Goal: Task Accomplishment & Management: Use online tool/utility

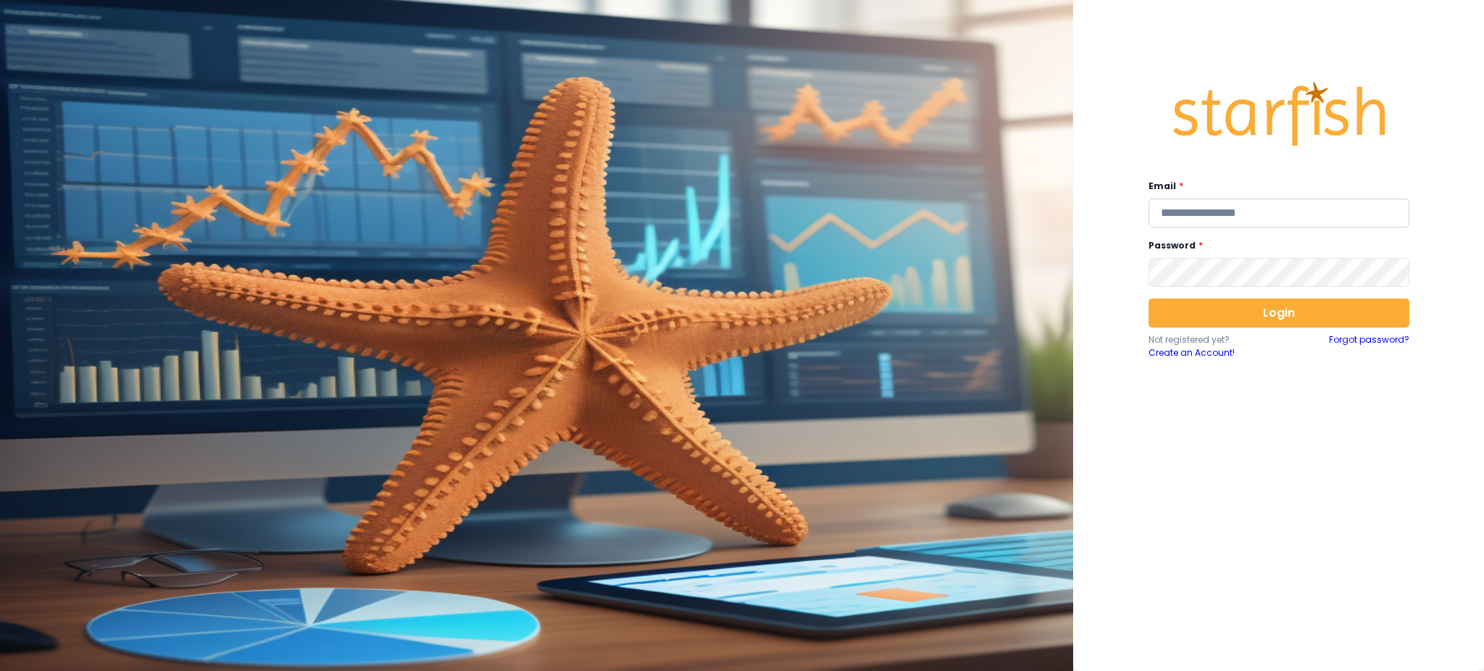
click at [1235, 212] on input "email" at bounding box center [1279, 213] width 261 height 29
type input "**********"
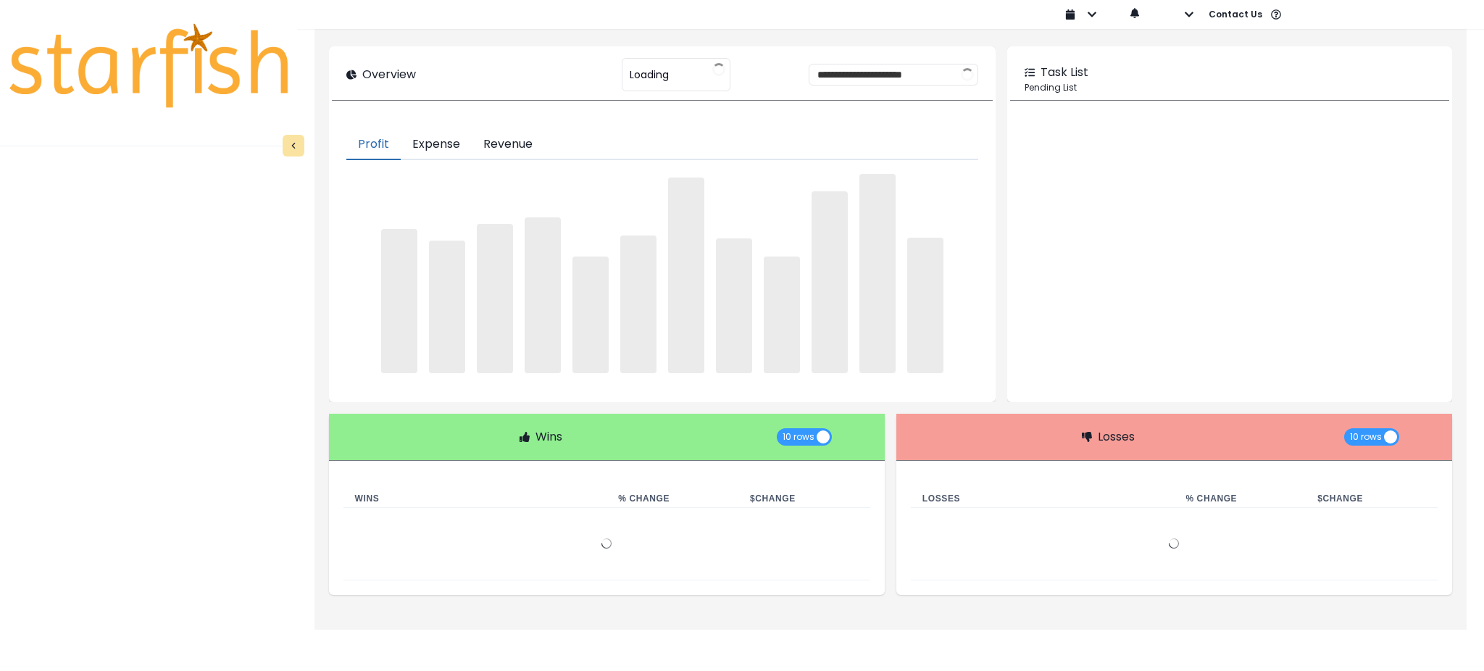
type input "********"
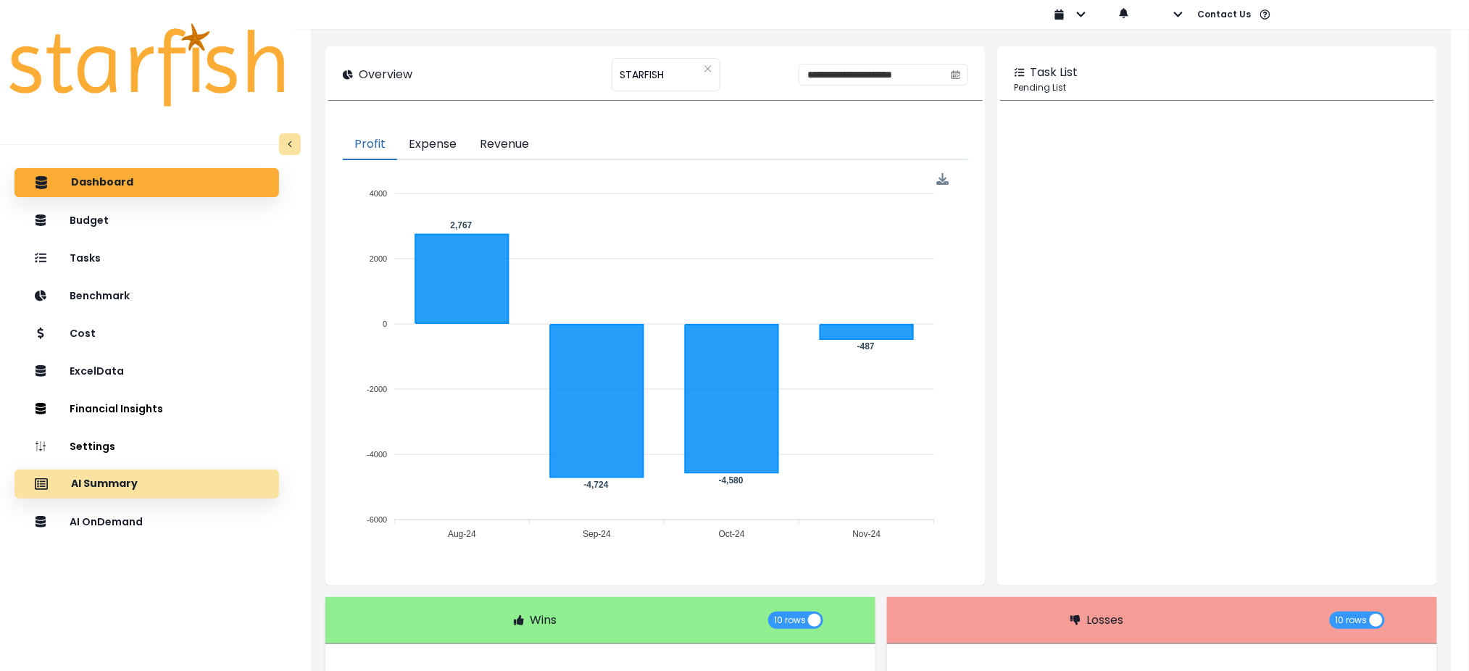
click at [166, 480] on div "AI Summary" at bounding box center [146, 484] width 241 height 30
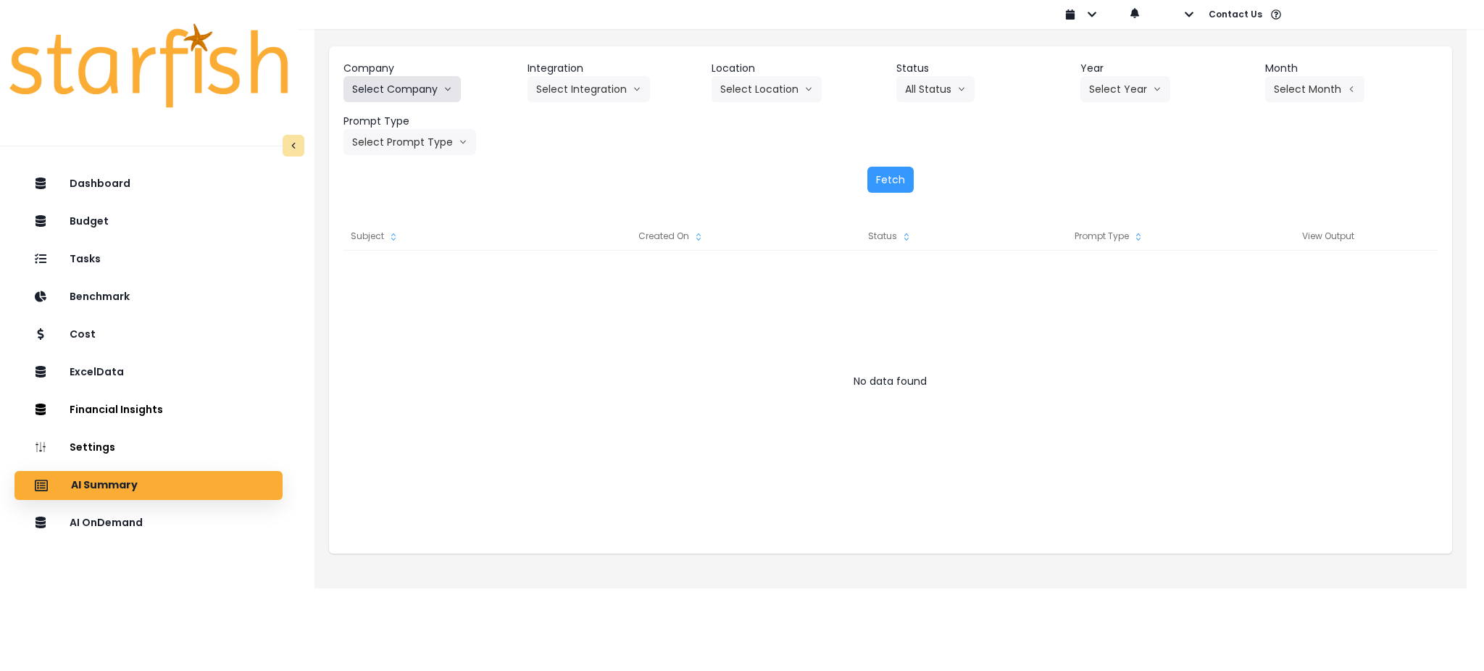
click at [447, 93] on icon "arrow down line" at bounding box center [448, 89] width 9 height 14
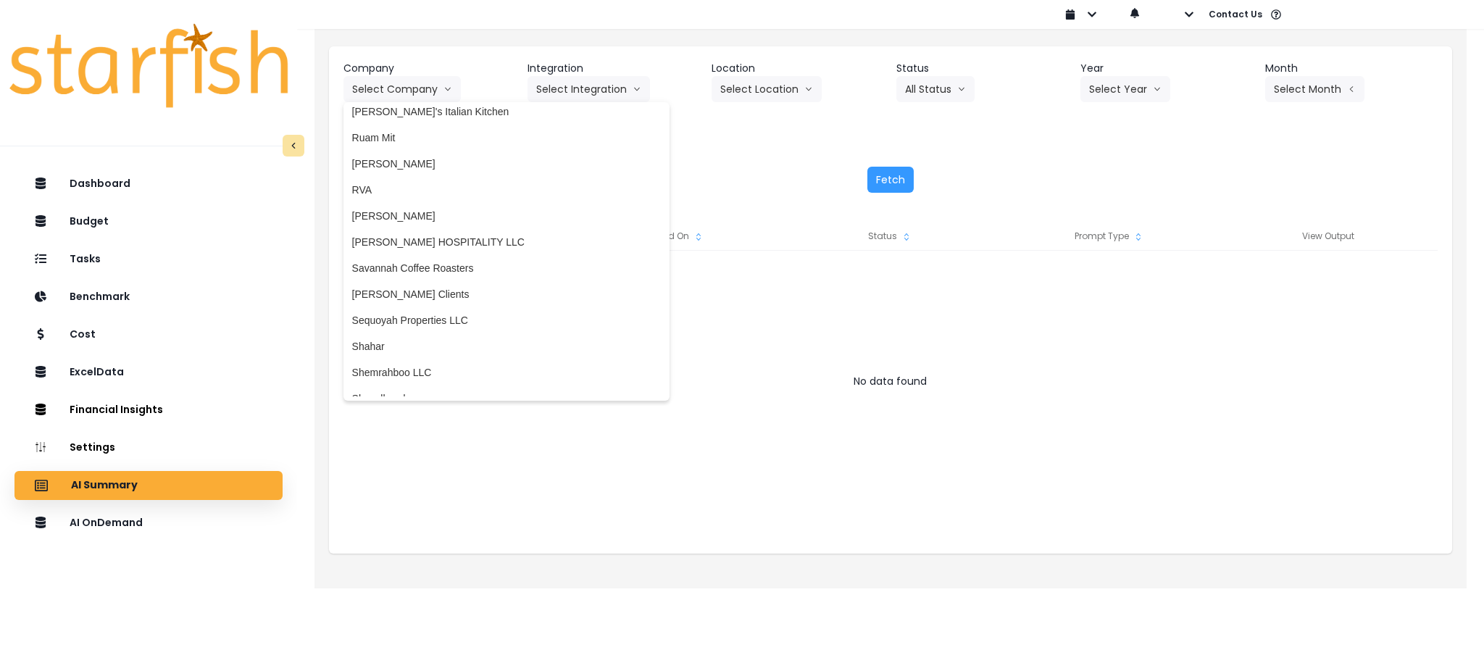
scroll to position [2320, 0]
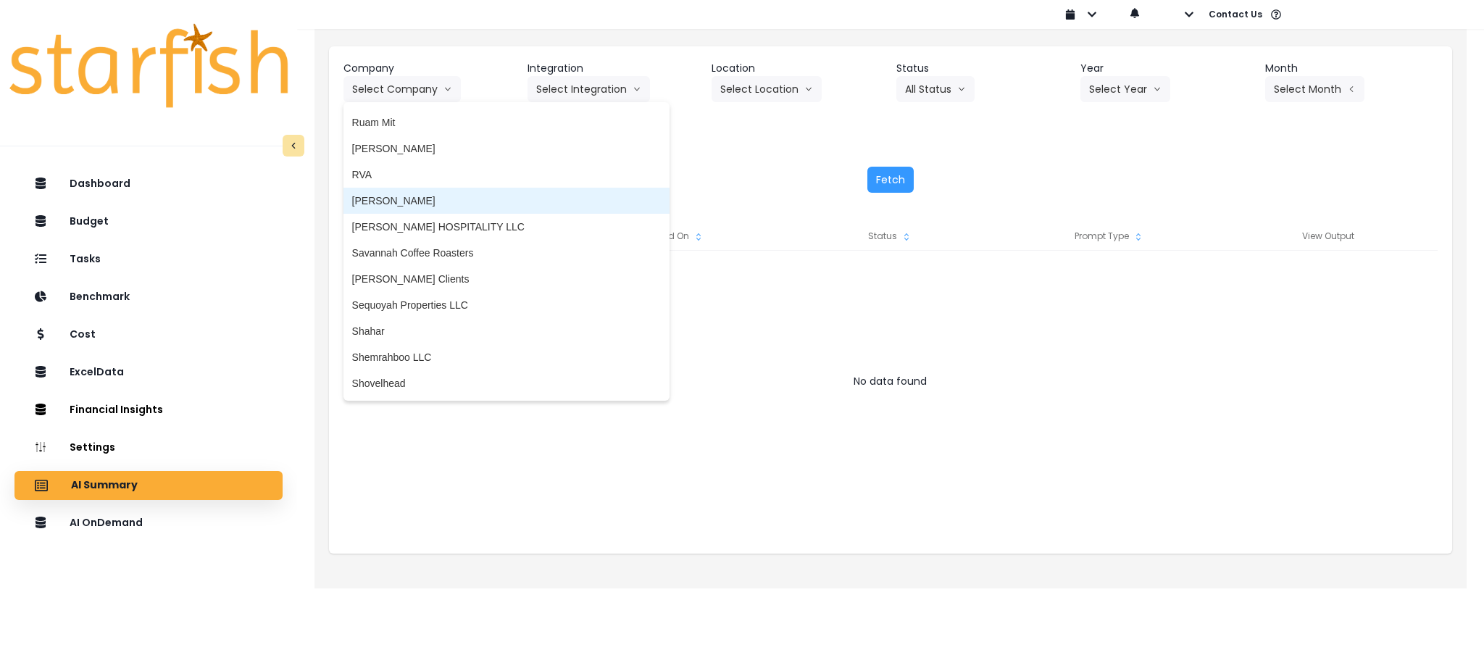
click at [407, 196] on span "[PERSON_NAME]" at bounding box center [506, 201] width 309 height 14
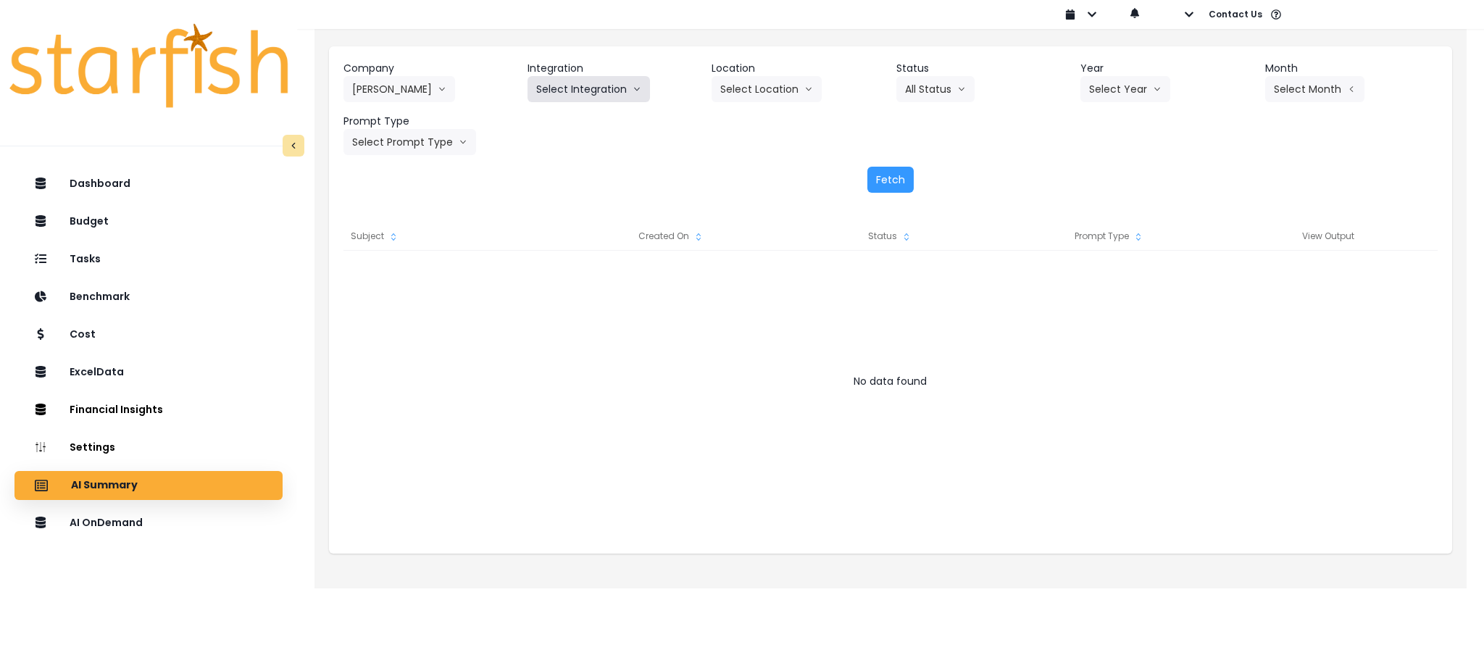
click at [616, 86] on button "Select Integration" at bounding box center [589, 89] width 122 height 26
click at [555, 122] on span "Salernos" at bounding box center [556, 119] width 40 height 14
click at [1084, 83] on button "Select Year" at bounding box center [1126, 89] width 90 height 26
click at [1108, 169] on span "2025" at bounding box center [1100, 172] width 22 height 14
click at [1311, 83] on button "Select Month" at bounding box center [1315, 89] width 99 height 26
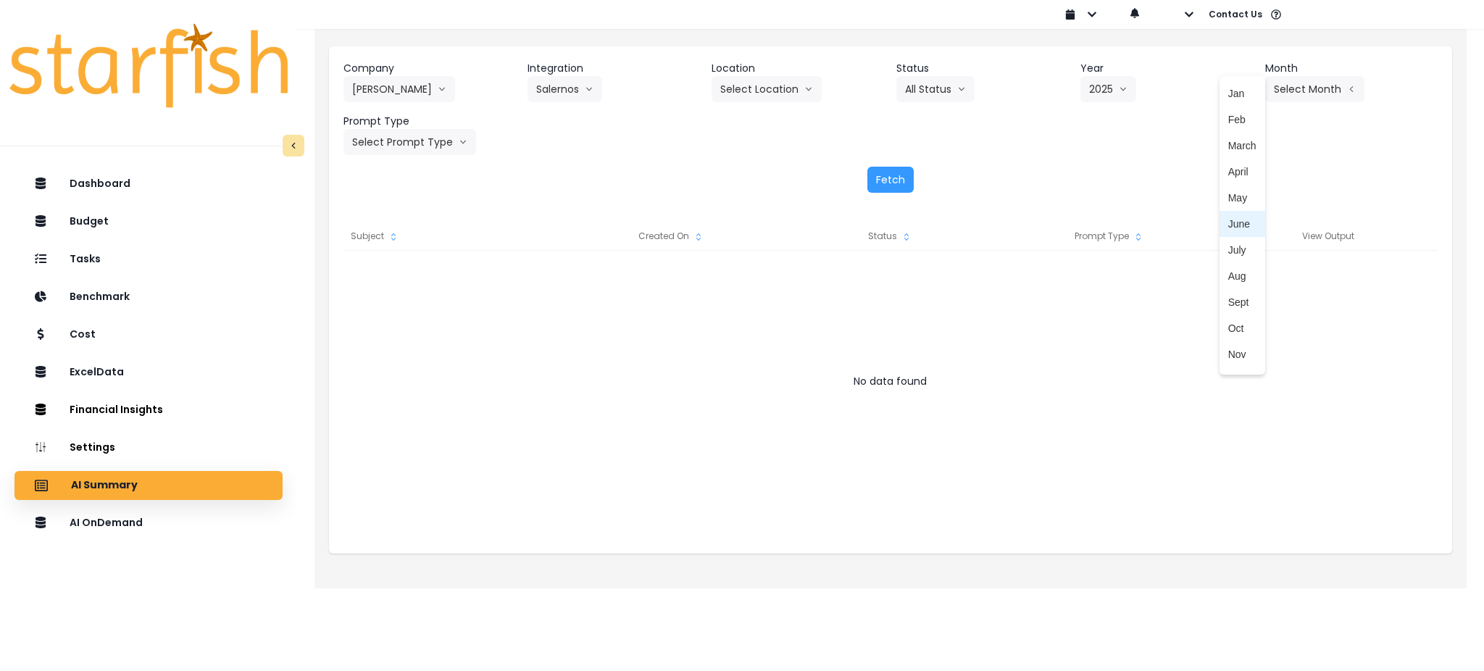
click at [1229, 212] on li "June" at bounding box center [1243, 224] width 46 height 26
click at [431, 143] on button "Select Prompt Type" at bounding box center [410, 142] width 133 height 26
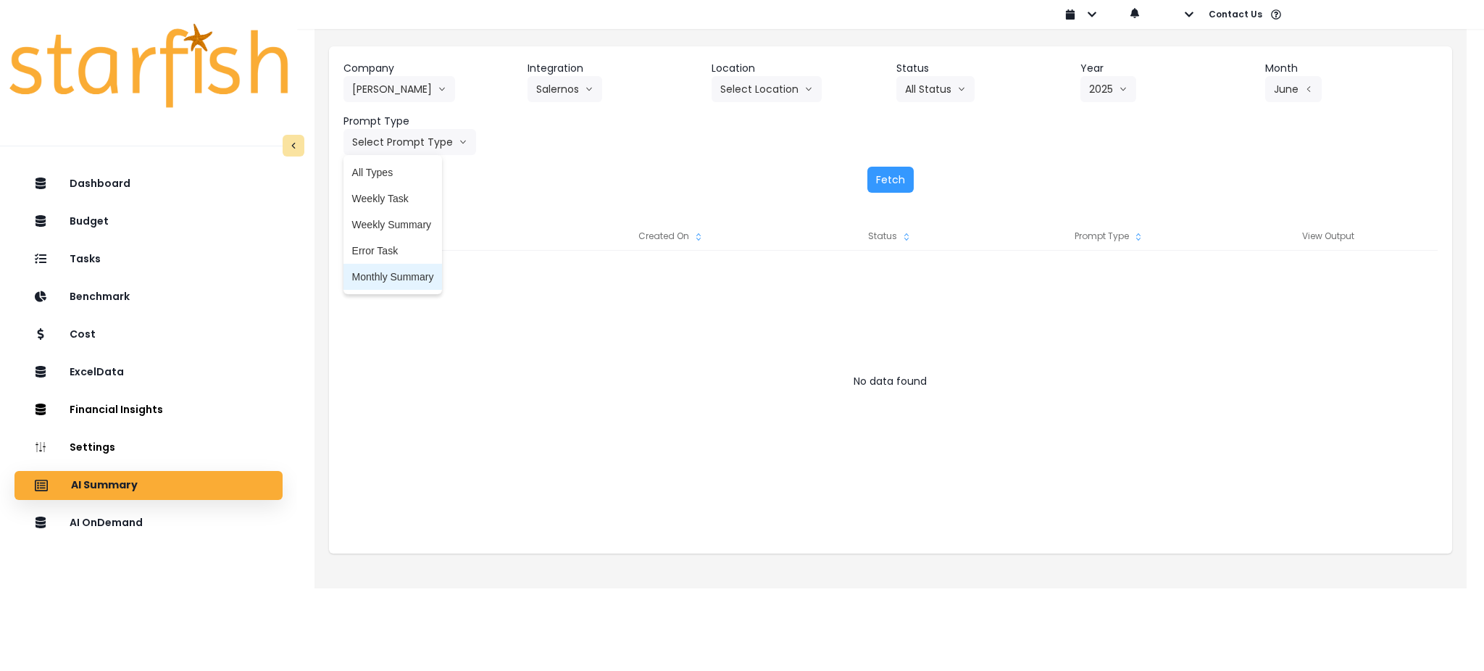
click at [390, 276] on span "Monthly Summary" at bounding box center [393, 277] width 82 height 14
click at [733, 75] on header "Location" at bounding box center [798, 68] width 173 height 15
click at [736, 80] on button "Select Location" at bounding box center [767, 89] width 110 height 26
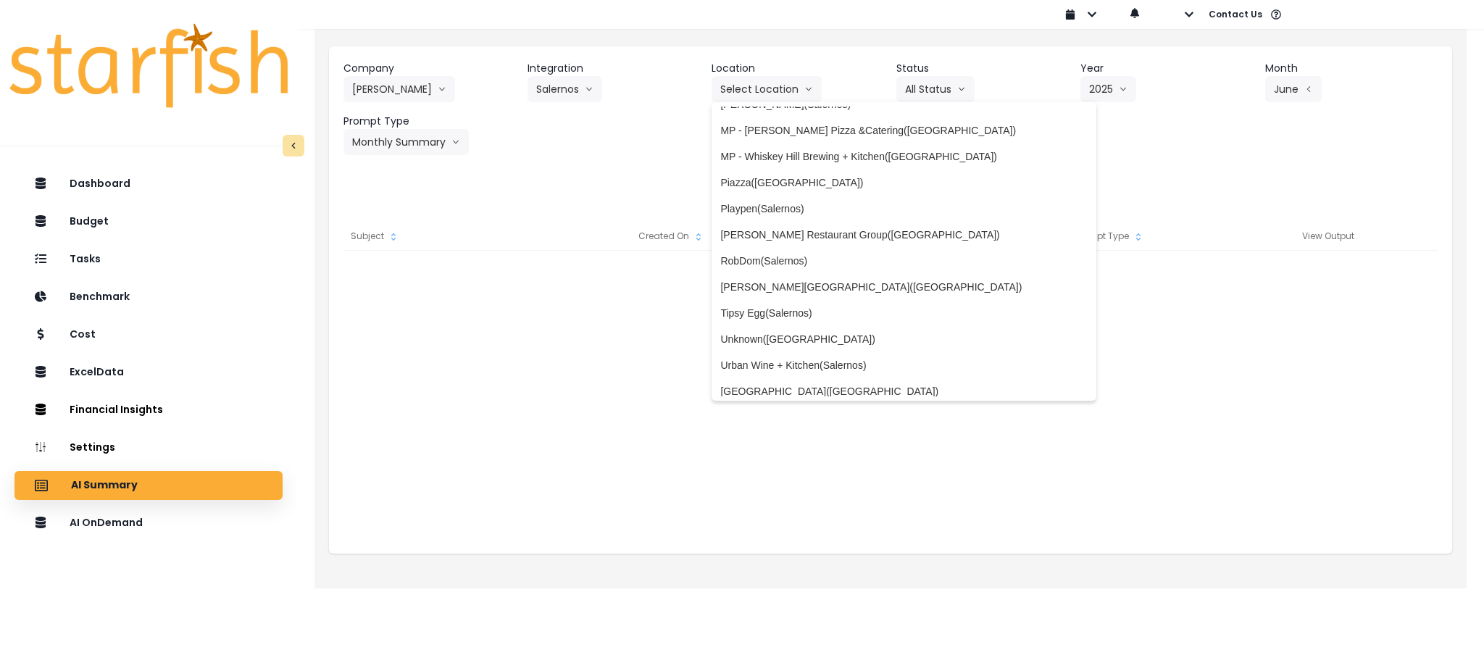
scroll to position [441, 0]
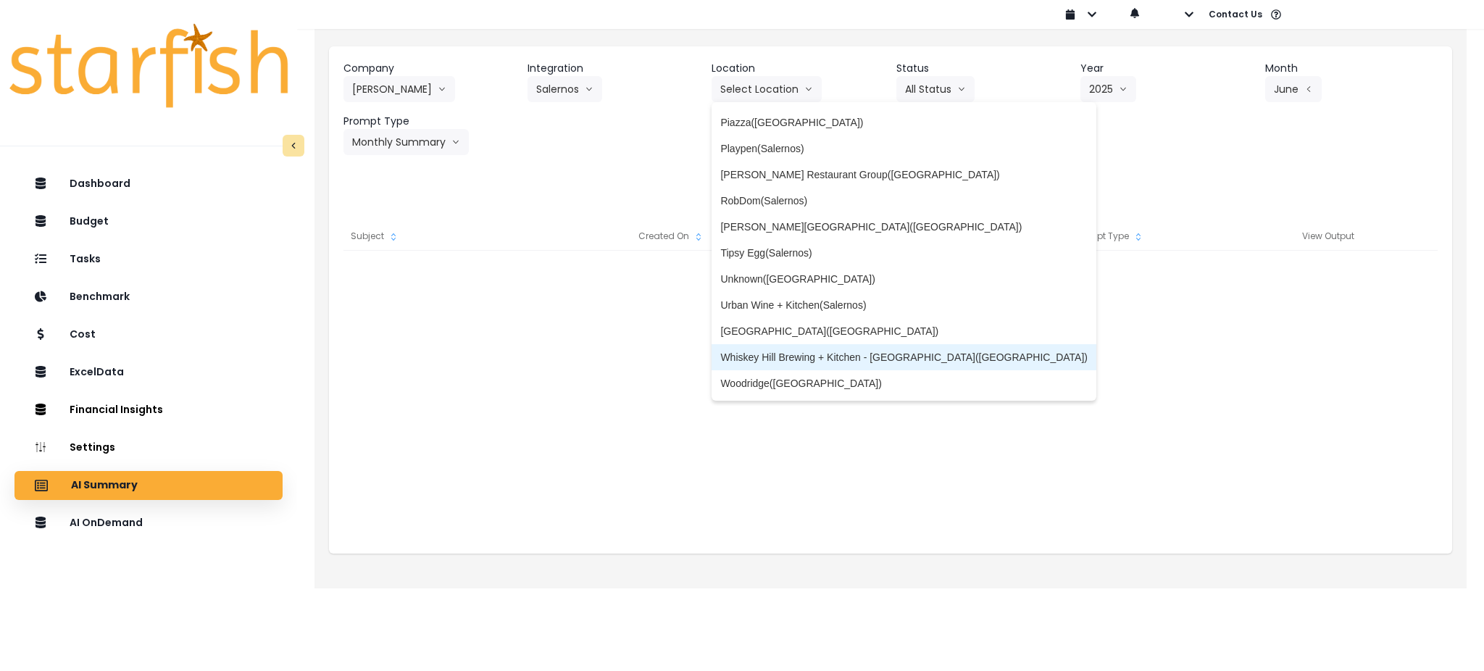
click at [786, 360] on span "Whiskey Hill Brewing + Kitchen - [GEOGRAPHIC_DATA]([GEOGRAPHIC_DATA])" at bounding box center [904, 357] width 367 height 14
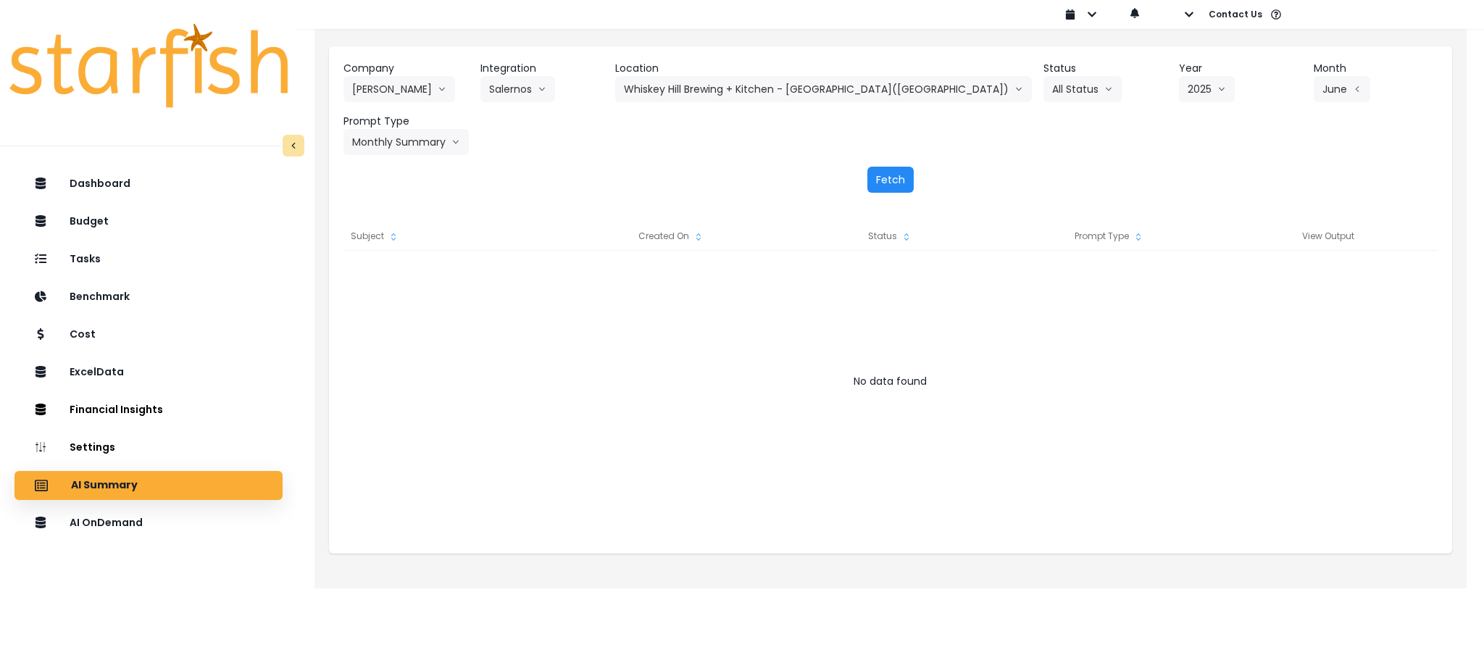
click at [891, 179] on button "Fetch" at bounding box center [891, 180] width 46 height 26
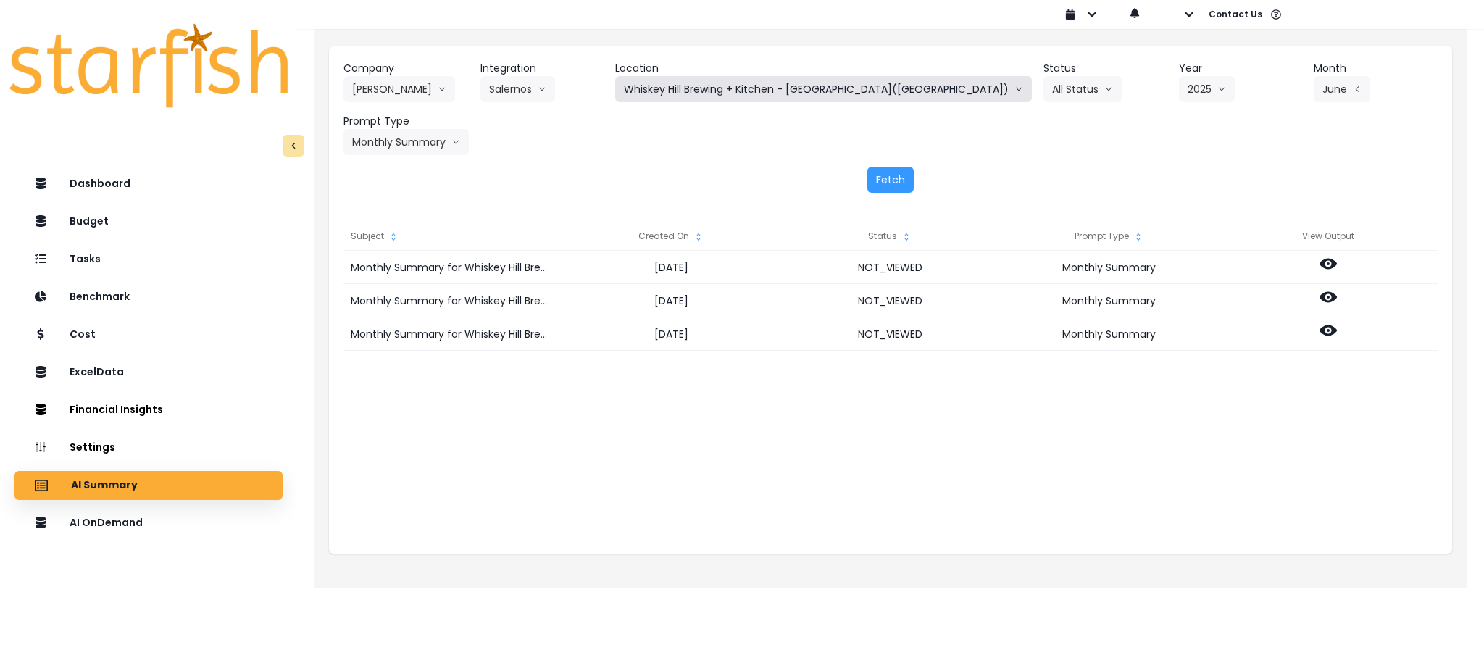
click at [765, 90] on button "Whiskey Hill Brewing + Kitchen - [GEOGRAPHIC_DATA]([GEOGRAPHIC_DATA])" at bounding box center [823, 89] width 417 height 26
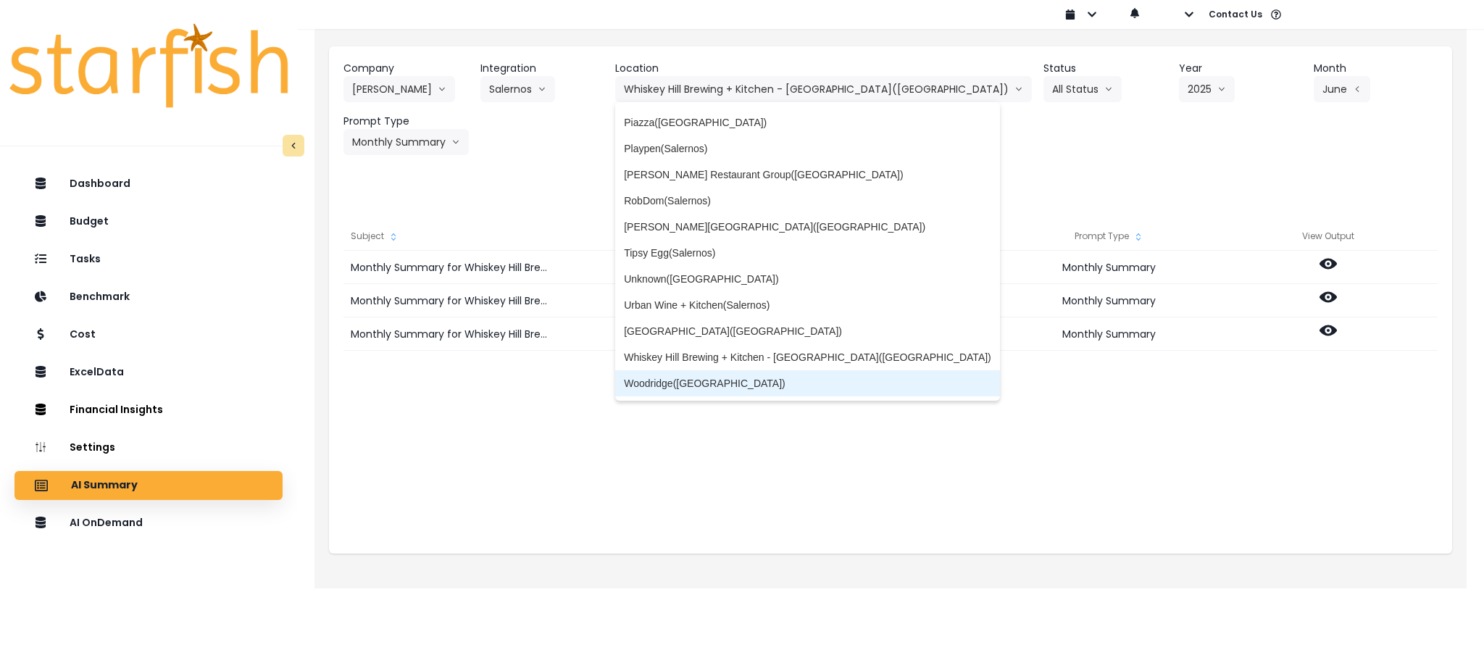
click at [778, 384] on span "Woodridge([GEOGRAPHIC_DATA])" at bounding box center [807, 383] width 367 height 14
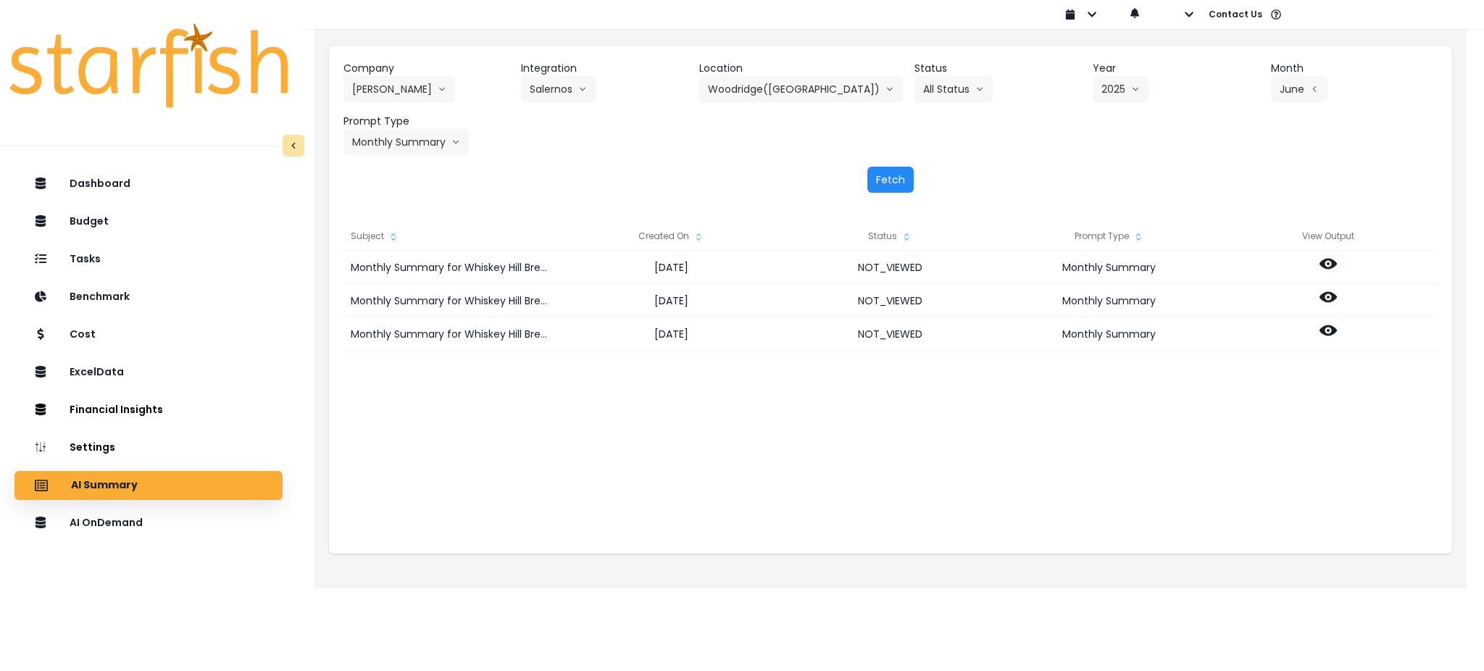
click at [882, 178] on button "Fetch" at bounding box center [891, 180] width 46 height 26
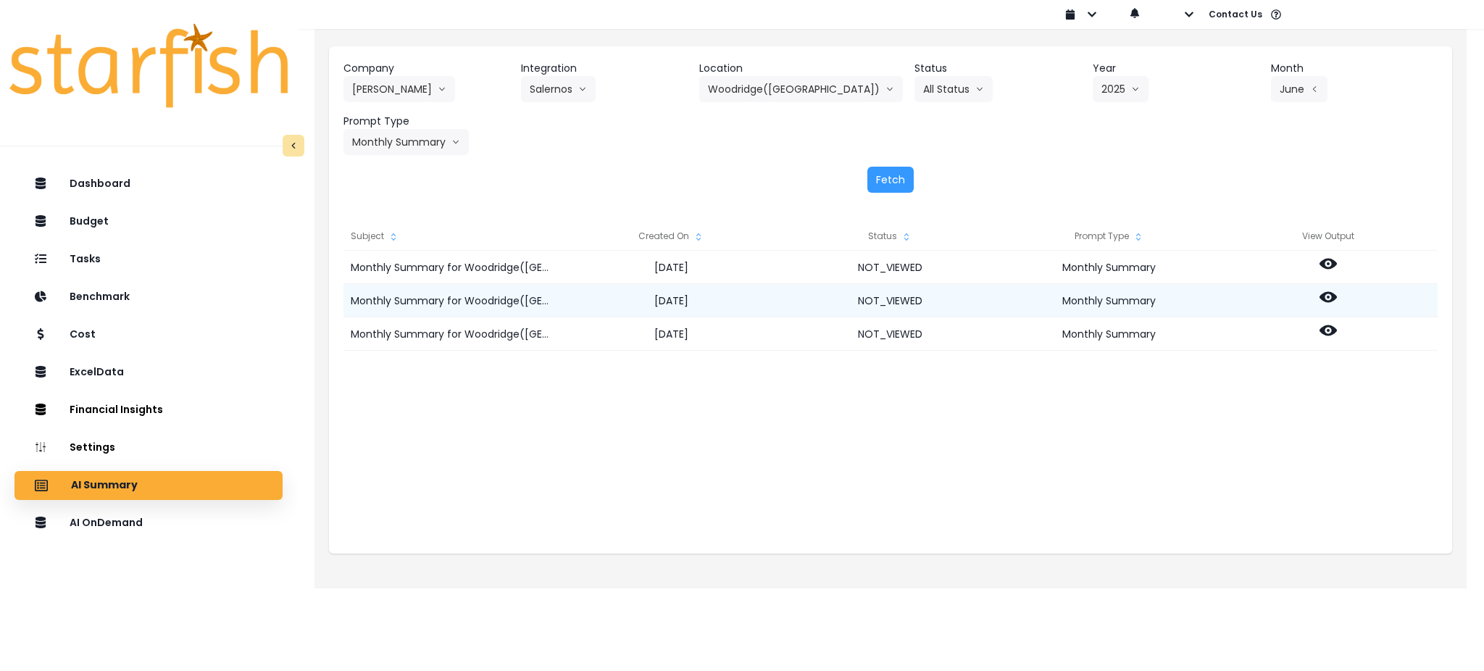
click at [1331, 296] on icon at bounding box center [1328, 296] width 17 height 17
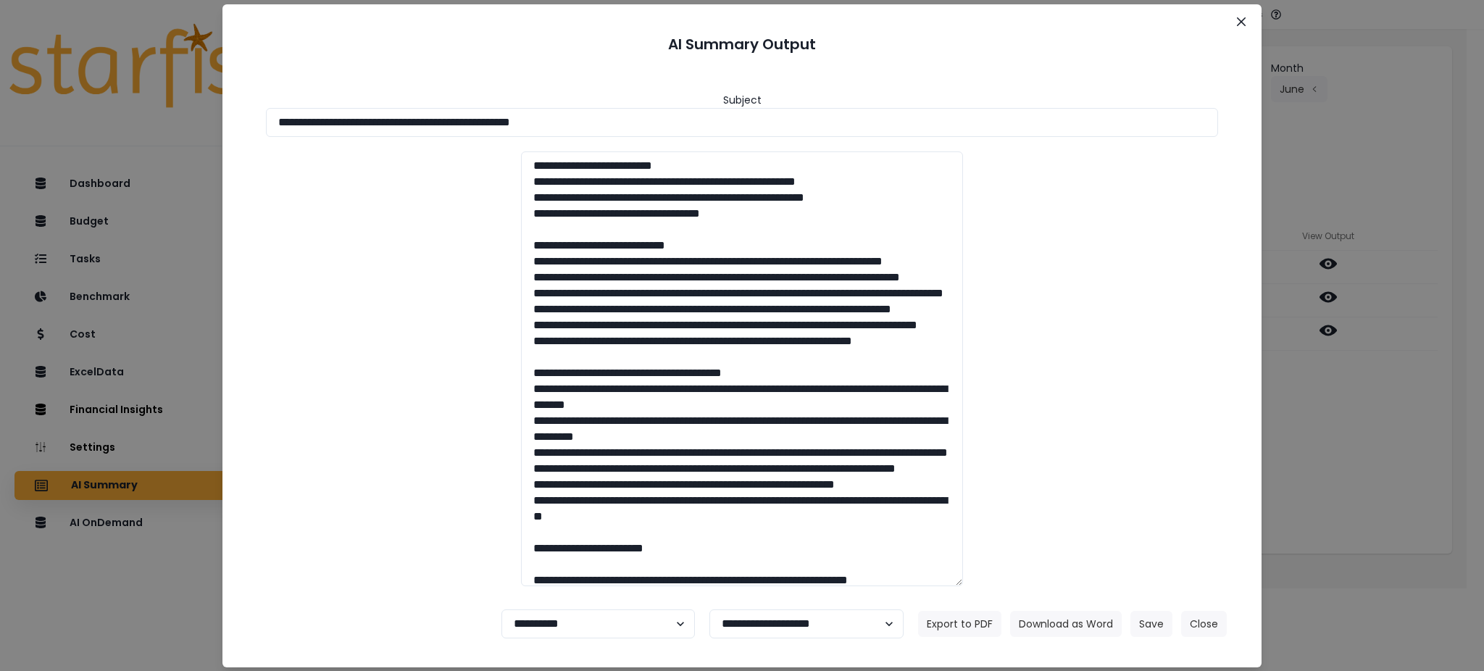
drag, startPoint x: 639, startPoint y: 117, endPoint x: 0, endPoint y: 119, distance: 639.3
click at [0, 119] on div "**********" at bounding box center [742, 335] width 1484 height 671
click at [1047, 613] on button "Download as Word" at bounding box center [1066, 624] width 112 height 26
drag, startPoint x: 1329, startPoint y: 465, endPoint x: 1329, endPoint y: 431, distance: 34.8
click at [1329, 465] on div "**********" at bounding box center [742, 335] width 1484 height 671
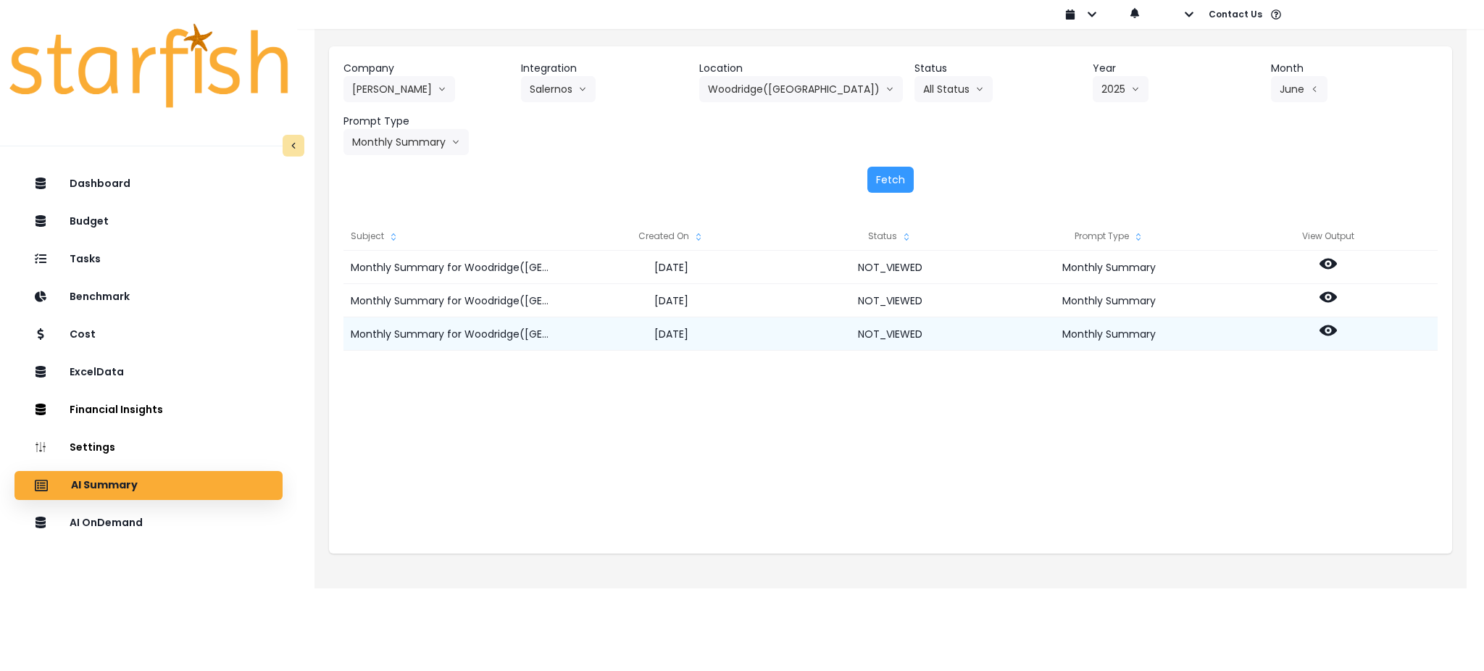
click at [1330, 333] on icon at bounding box center [1328, 330] width 17 height 11
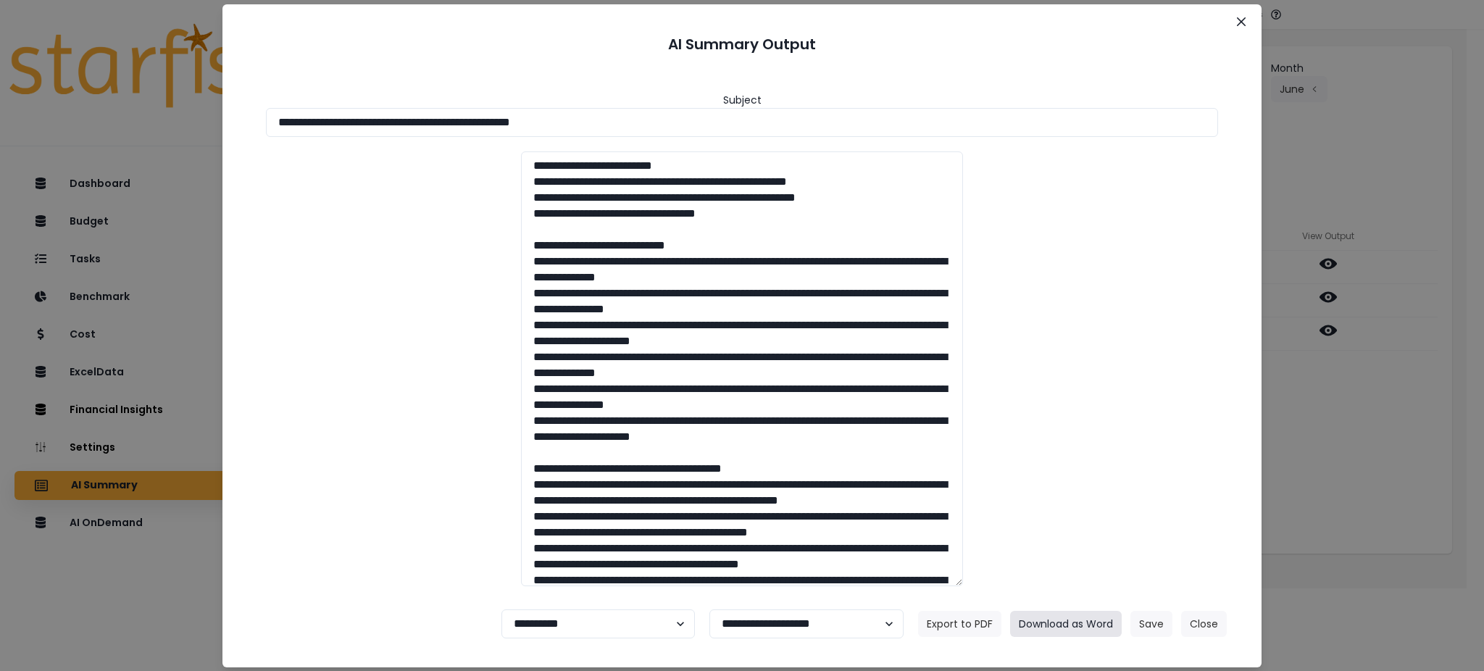
click at [1083, 620] on button "Download as Word" at bounding box center [1066, 624] width 112 height 26
click at [1393, 517] on div "**********" at bounding box center [742, 335] width 1484 height 671
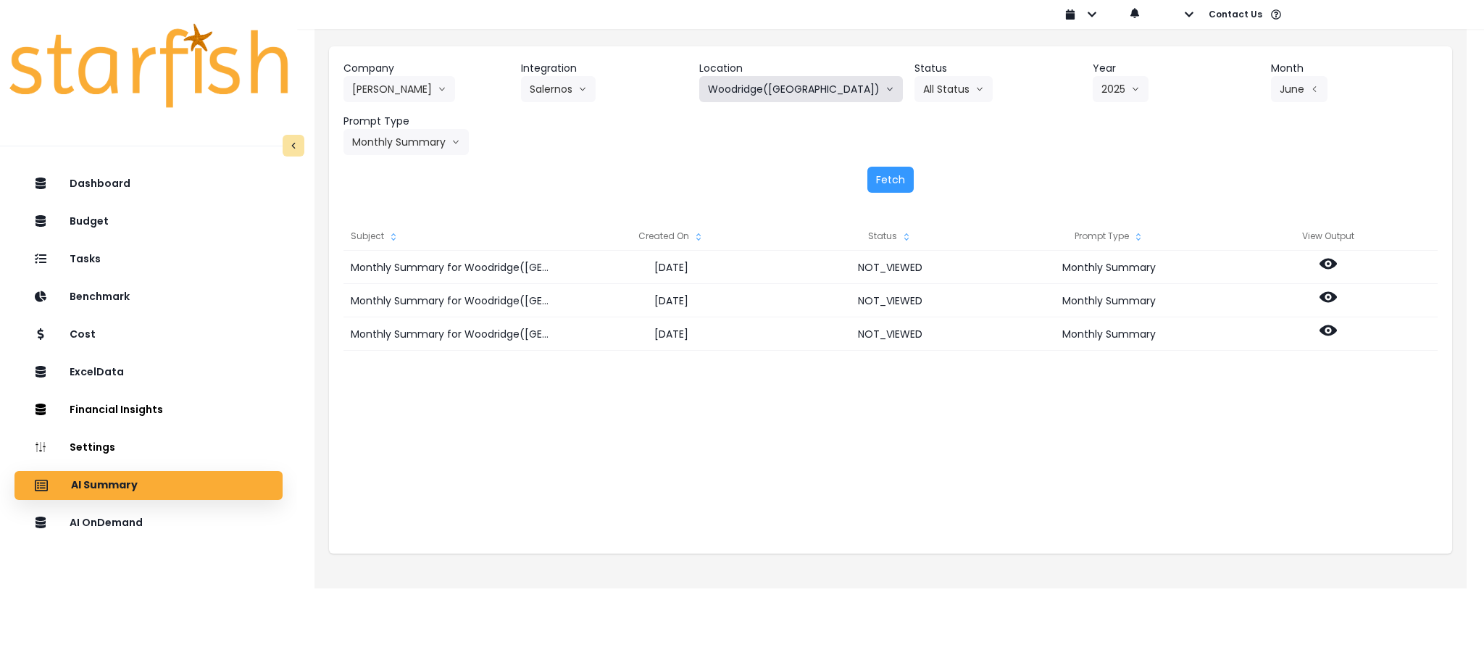
click at [763, 80] on button "Woodridge([GEOGRAPHIC_DATA])" at bounding box center [801, 89] width 204 height 26
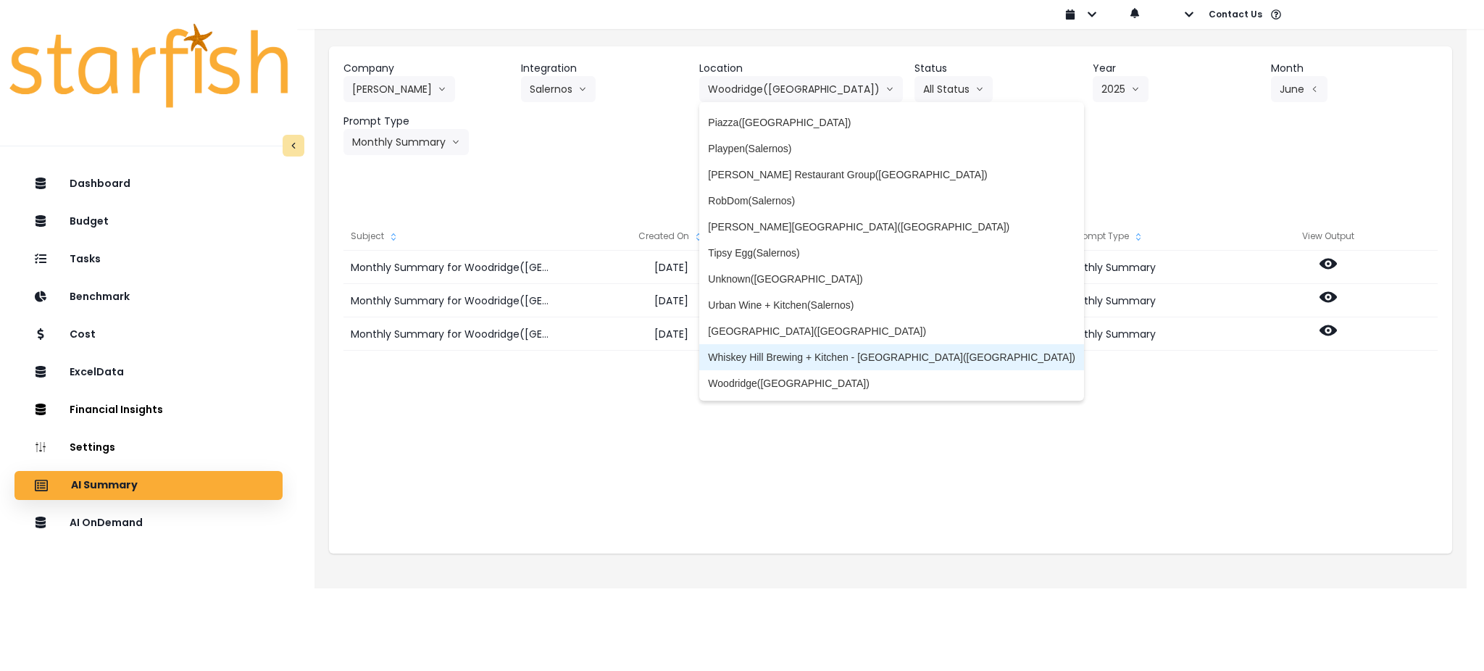
click at [778, 360] on span "Whiskey Hill Brewing + Kitchen - [GEOGRAPHIC_DATA]([GEOGRAPHIC_DATA])" at bounding box center [891, 357] width 367 height 14
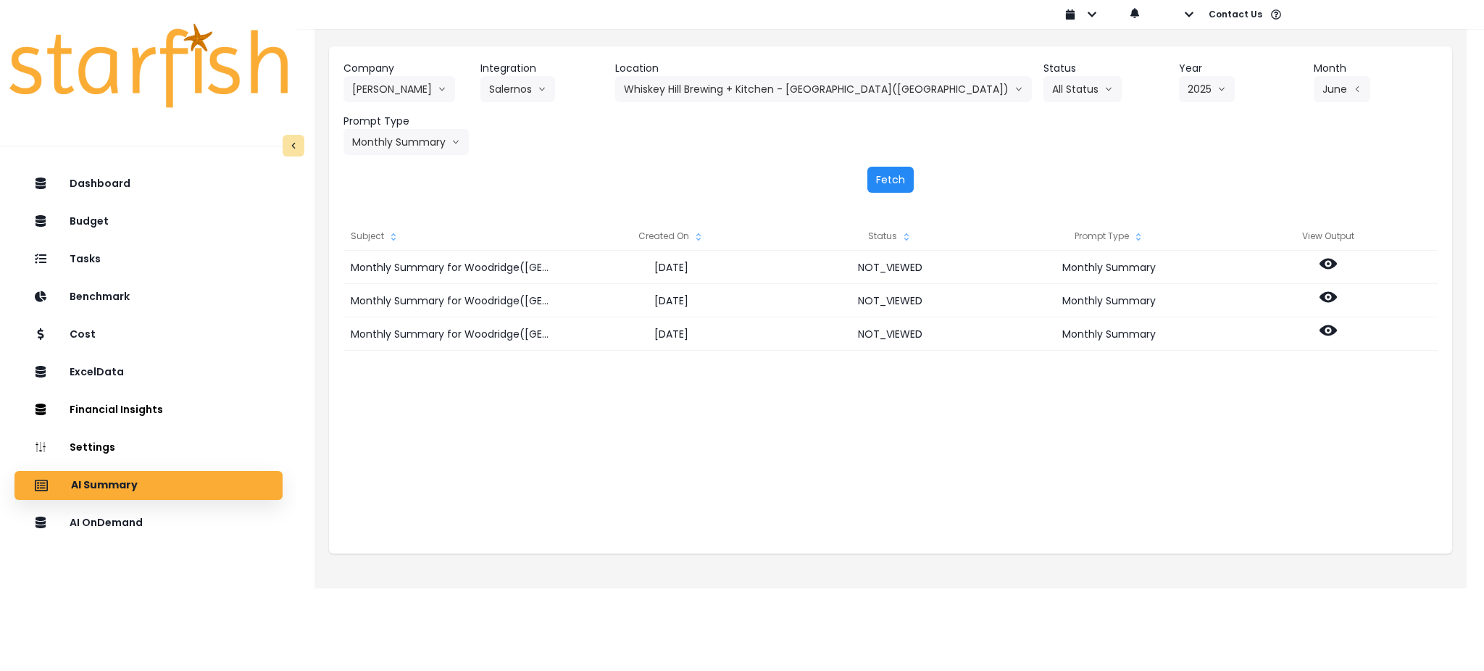
click at [879, 187] on button "Fetch" at bounding box center [891, 180] width 46 height 26
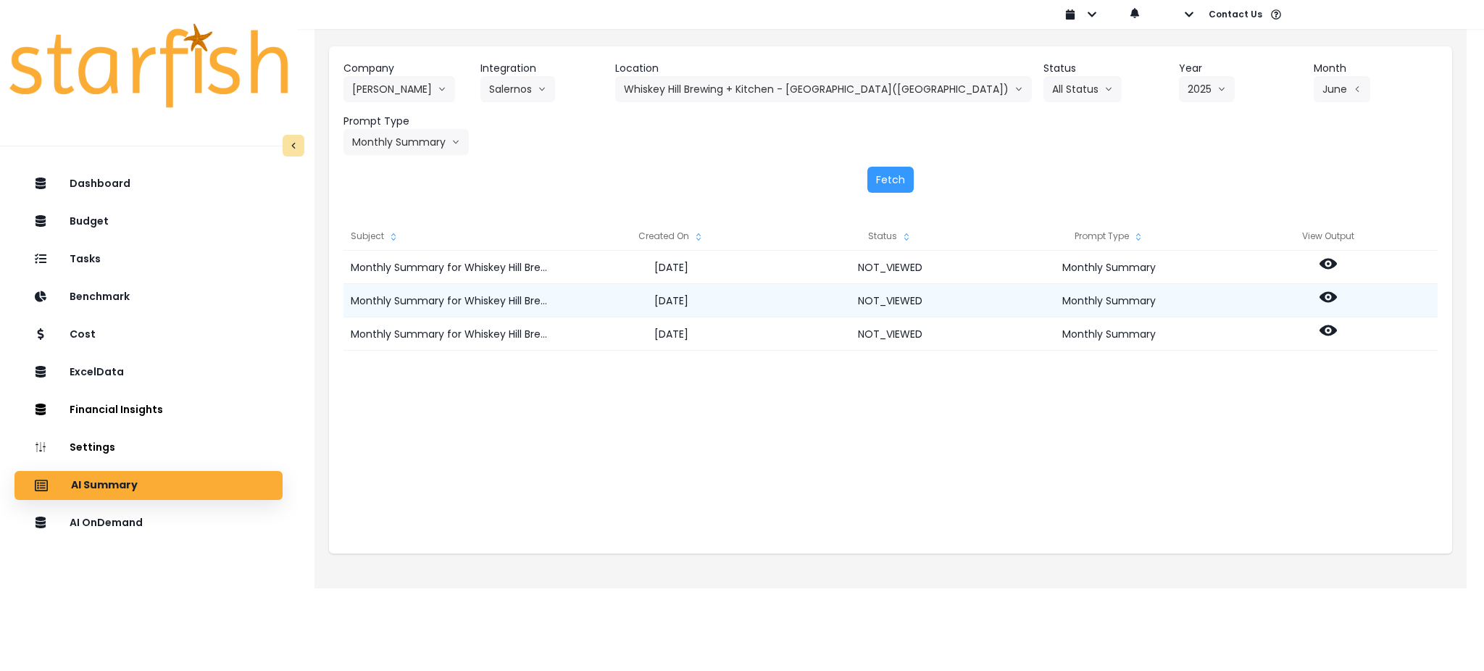
click at [1326, 298] on icon at bounding box center [1328, 296] width 17 height 17
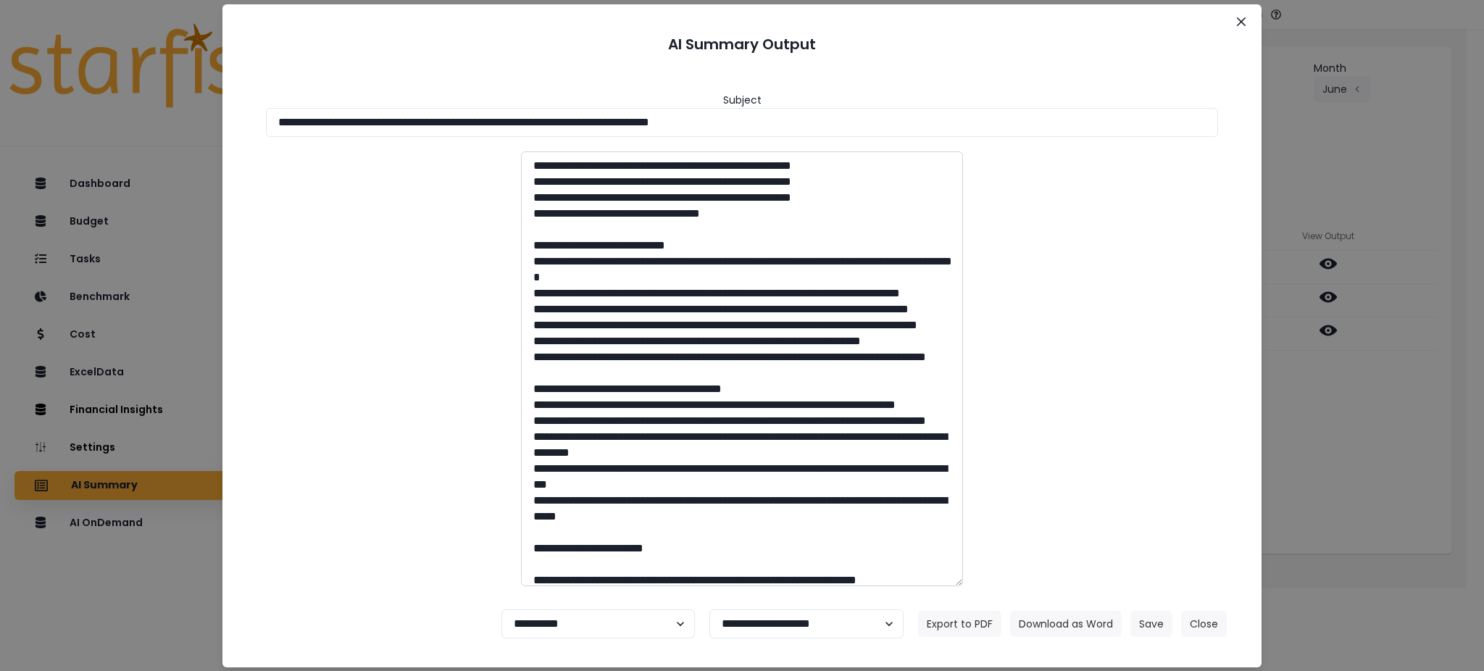
drag, startPoint x: 831, startPoint y: 122, endPoint x: 671, endPoint y: 261, distance: 211.2
click at [0, 86] on div "**********" at bounding box center [742, 335] width 1484 height 671
click at [1093, 625] on button "Download as Word" at bounding box center [1066, 624] width 112 height 26
drag, startPoint x: 1386, startPoint y: 461, endPoint x: 1314, endPoint y: 357, distance: 126.7
click at [1386, 461] on div "**********" at bounding box center [742, 335] width 1484 height 671
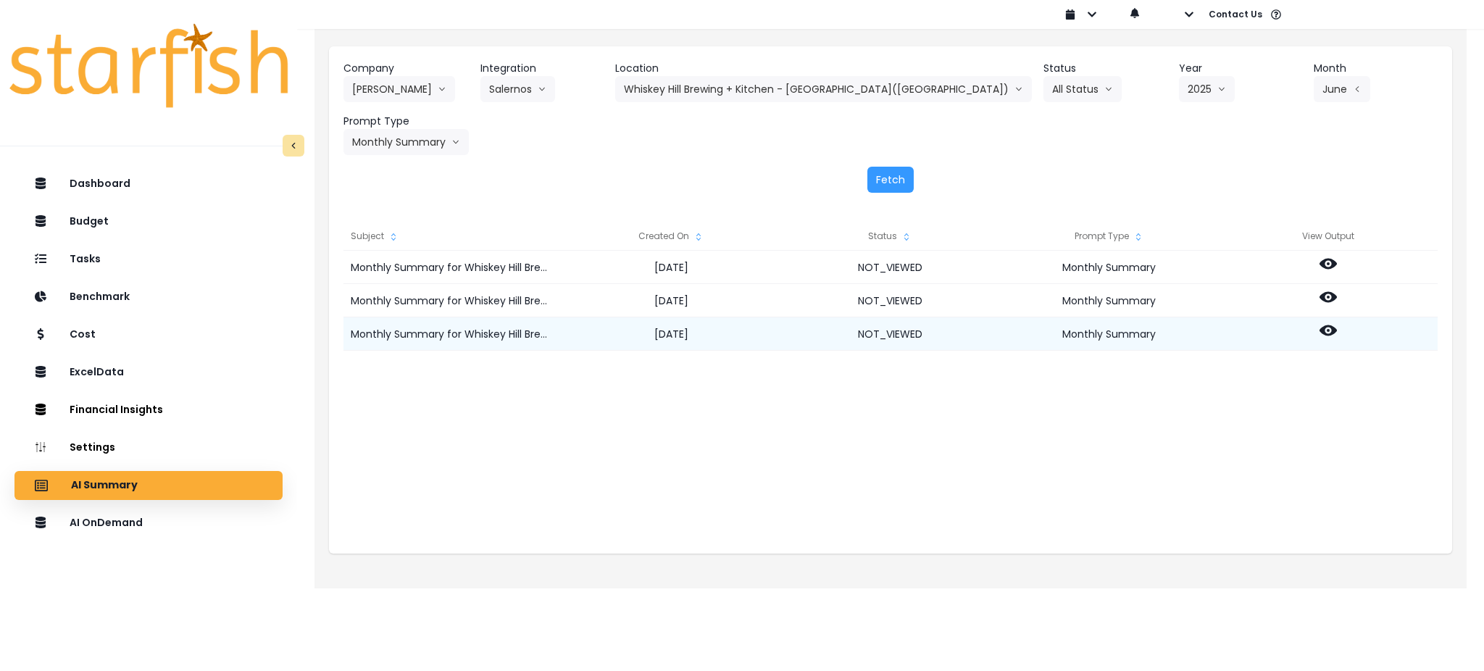
click at [1324, 334] on icon at bounding box center [1328, 330] width 17 height 17
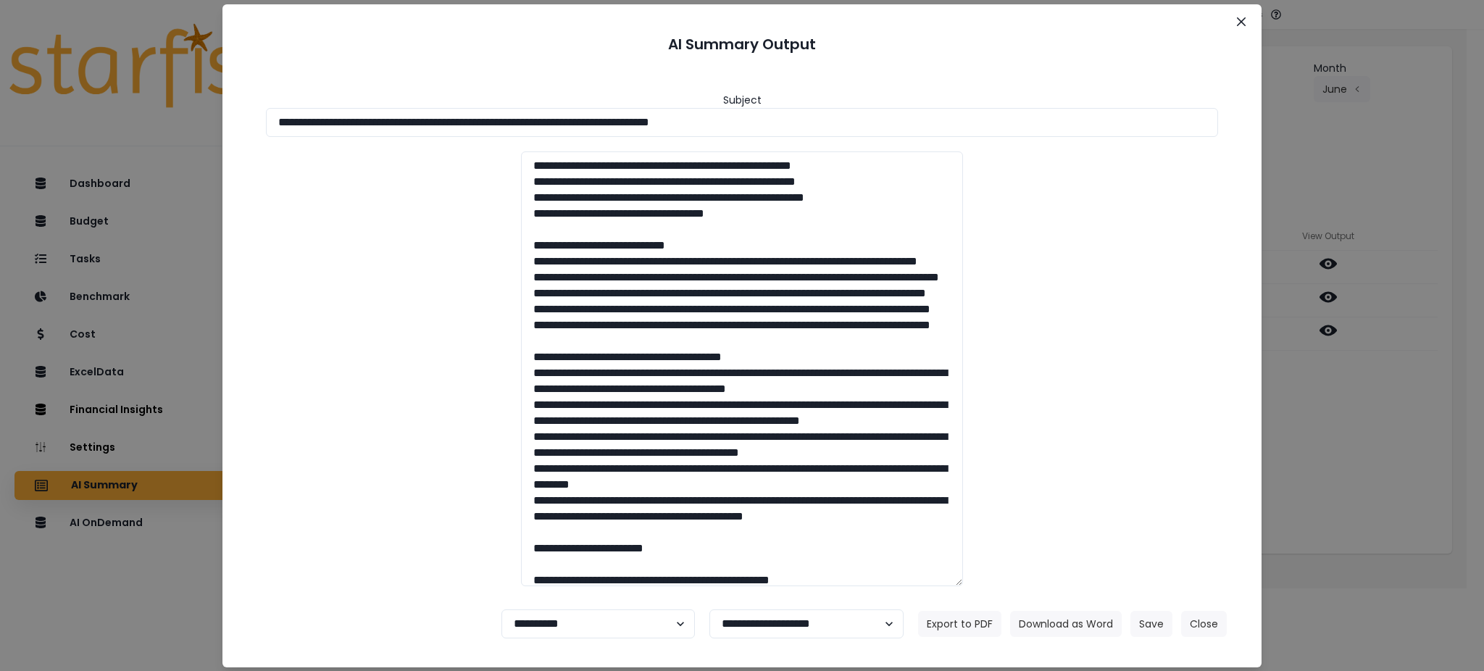
drag, startPoint x: 886, startPoint y: 136, endPoint x: 166, endPoint y: 175, distance: 721.6
click at [0, 106] on div "**********" at bounding box center [742, 335] width 1484 height 671
click at [1068, 625] on button "Download as Word" at bounding box center [1066, 624] width 112 height 26
